Goal: Task Accomplishment & Management: Manage account settings

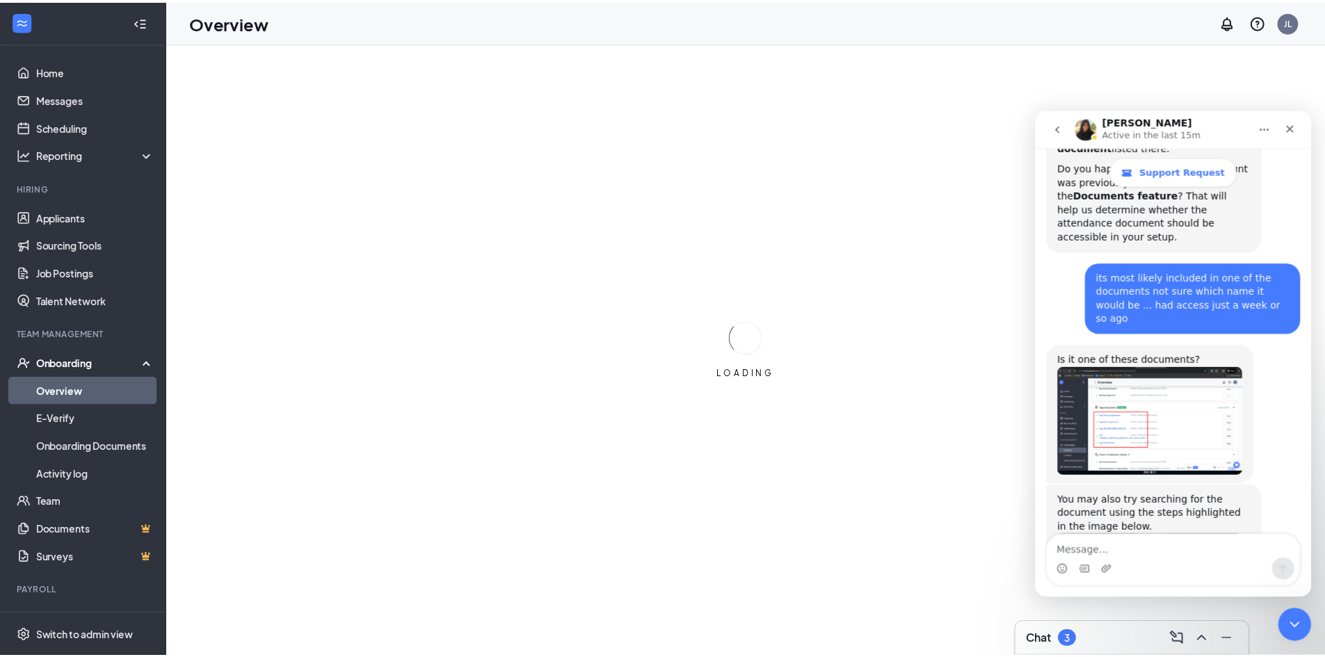
scroll to position [790, 0]
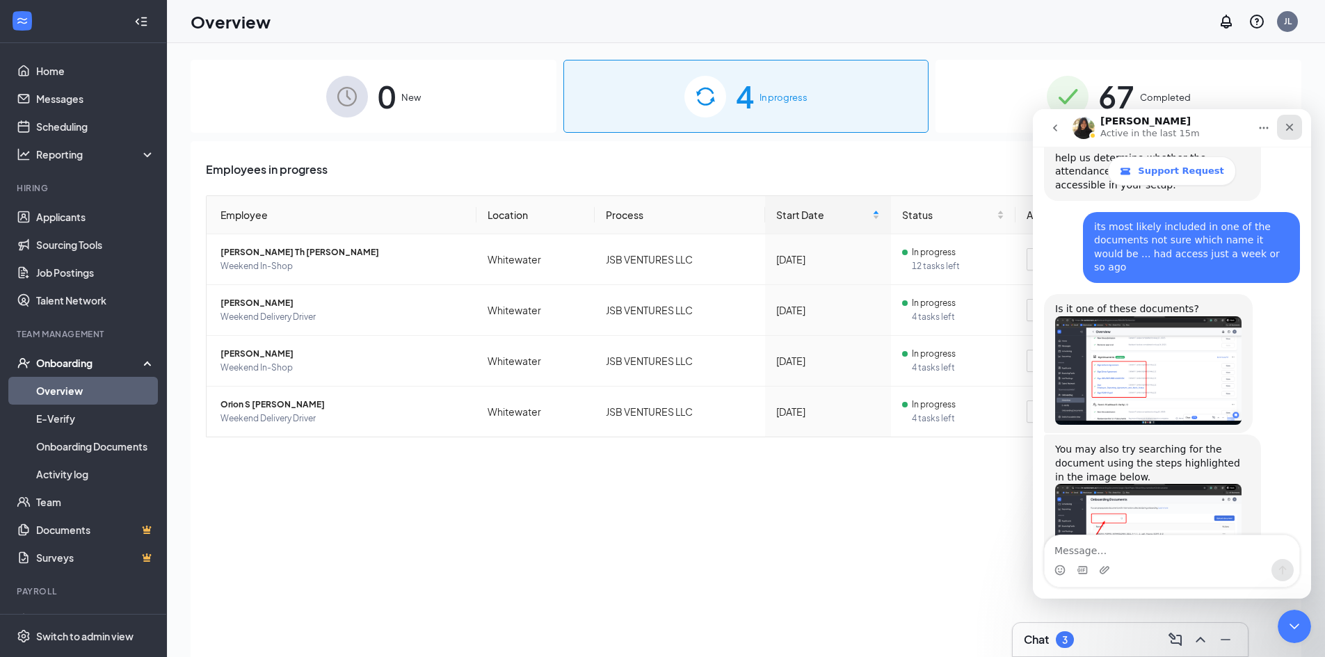
click at [1286, 122] on icon "Close" at bounding box center [1289, 127] width 11 height 11
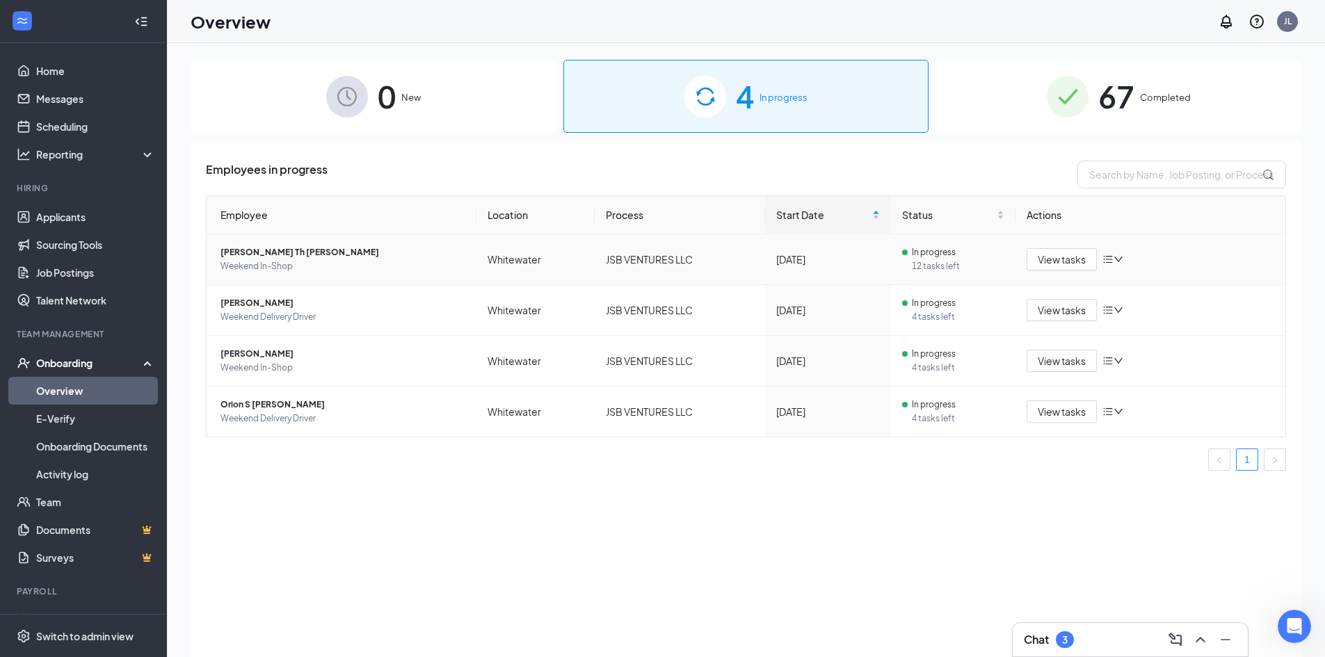
scroll to position [790, 0]
click at [1117, 260] on icon "down" at bounding box center [1119, 260] width 10 height 10
click at [1162, 354] on div "Remove from onboarding" at bounding box center [1186, 350] width 150 height 14
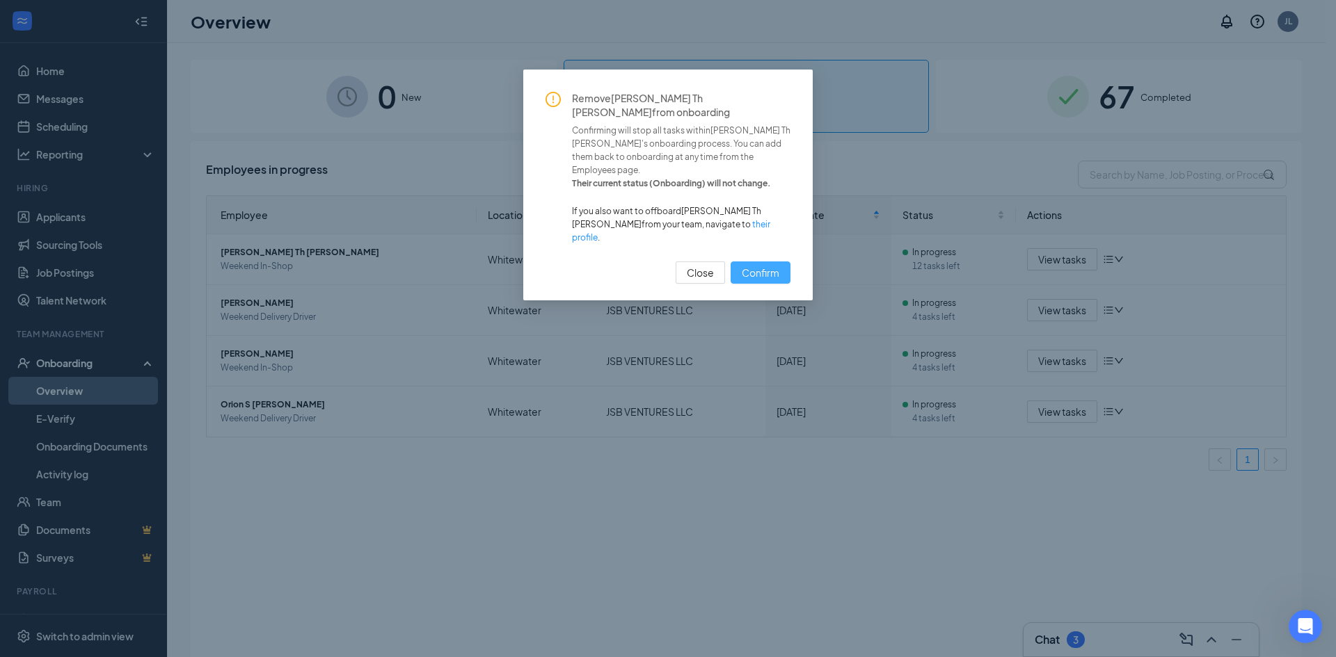
click at [753, 262] on button "Confirm" at bounding box center [760, 273] width 60 height 22
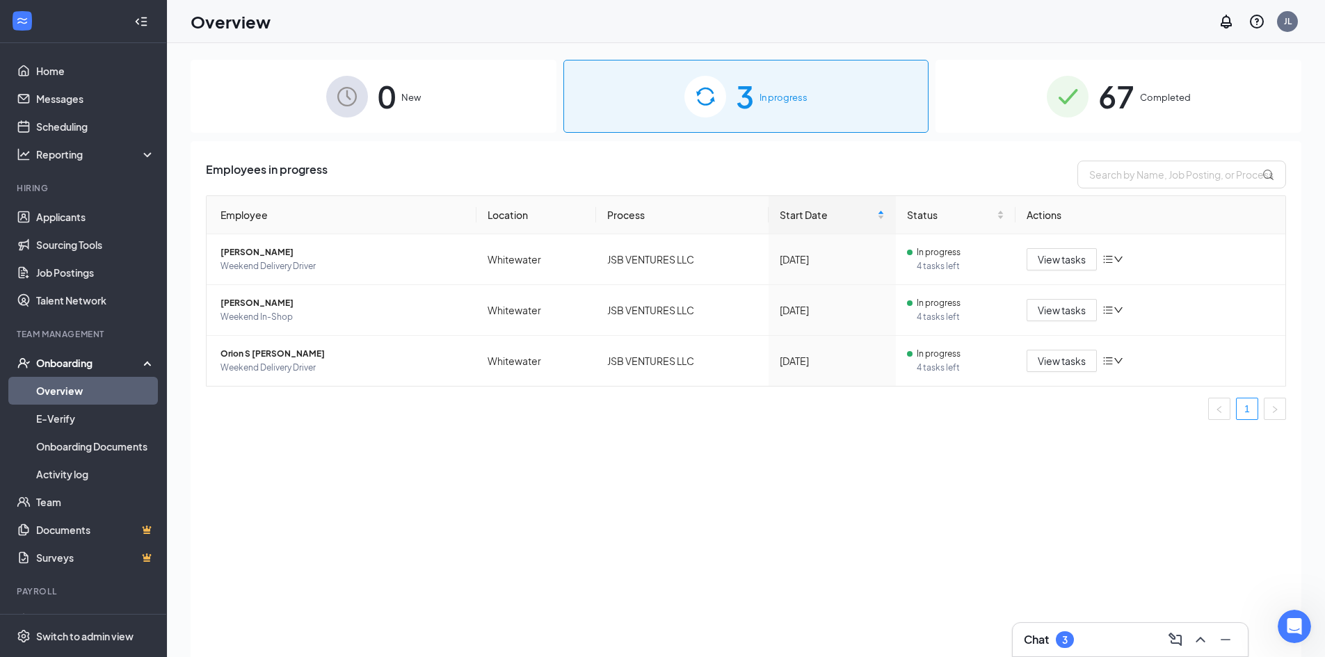
click at [109, 387] on link "Overview" at bounding box center [95, 391] width 119 height 28
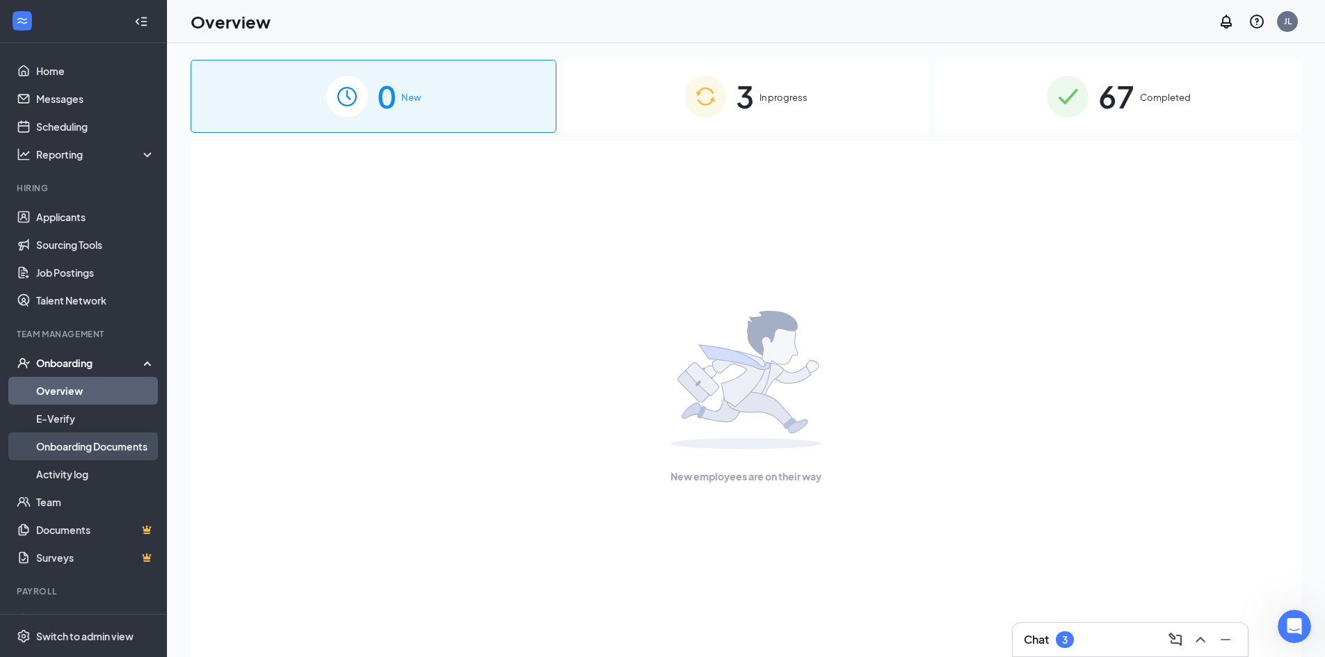
click at [107, 447] on link "Onboarding Documents" at bounding box center [95, 447] width 119 height 28
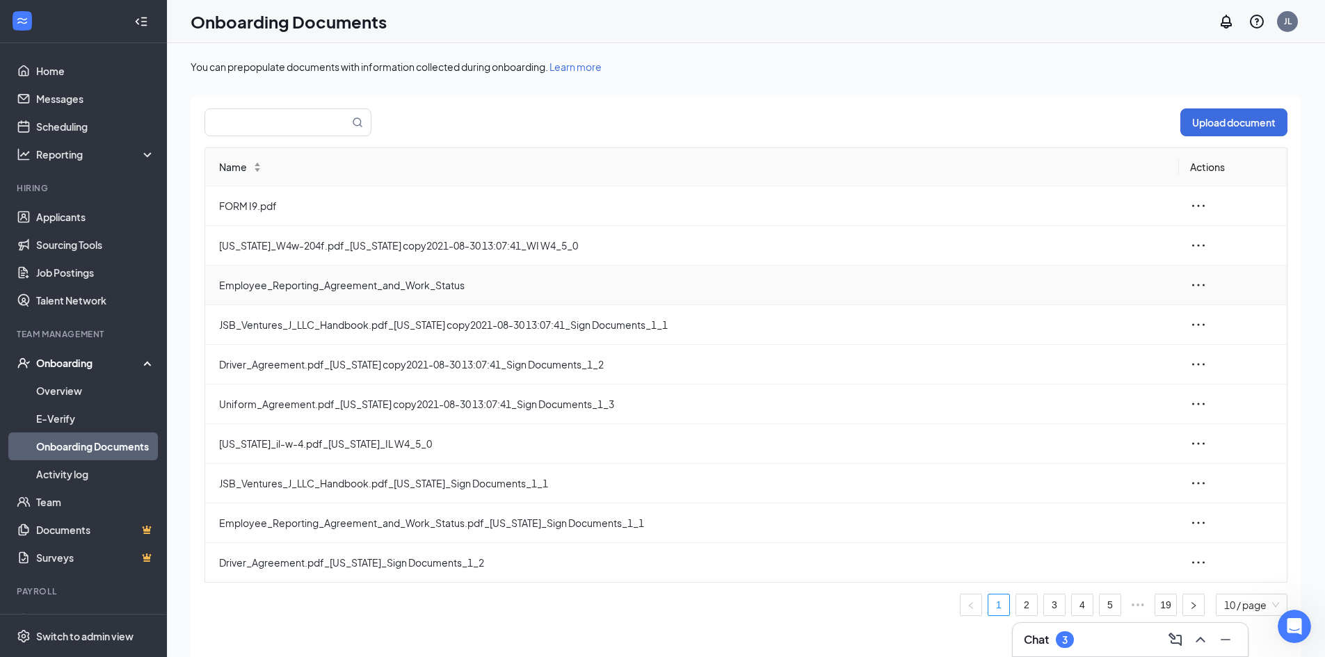
click at [1197, 285] on icon "ellipsis" at bounding box center [1198, 285] width 17 height 17
click at [1192, 323] on div "View and download" at bounding box center [1123, 317] width 150 height 17
click at [1193, 323] on icon "ellipsis" at bounding box center [1198, 325] width 17 height 17
click at [1122, 347] on li "View and download" at bounding box center [1122, 357] width 167 height 31
click at [1206, 247] on icon "ellipsis" at bounding box center [1198, 245] width 17 height 17
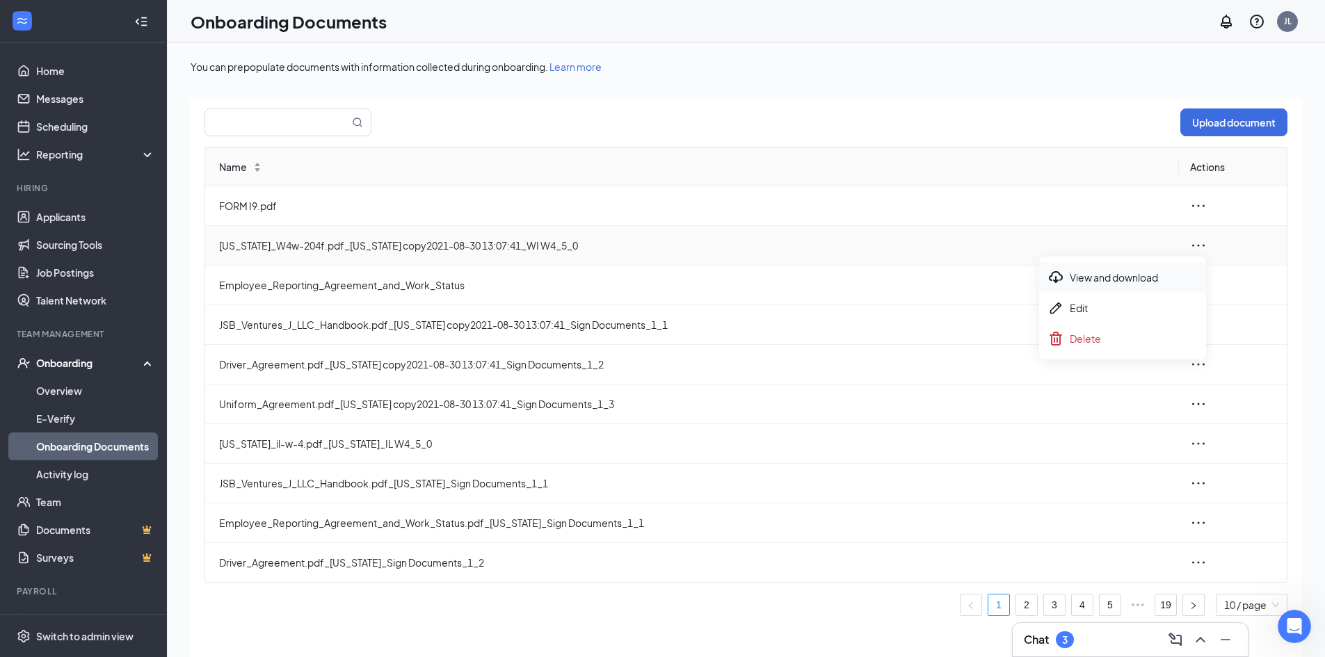
click at [1119, 279] on div "View and download" at bounding box center [1123, 277] width 150 height 17
click at [1200, 324] on icon "ellipsis" at bounding box center [1198, 325] width 17 height 17
